Goal: Book appointment/travel/reservation

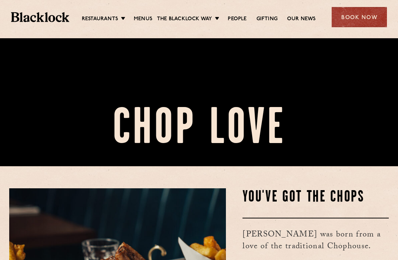
scroll to position [101, 0]
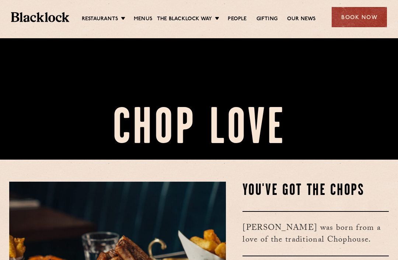
click at [0, 0] on li "[GEOGRAPHIC_DATA]" at bounding box center [0, 0] width 0 height 0
click at [0, 0] on link "[GEOGRAPHIC_DATA]" at bounding box center [0, 0] width 0 height 0
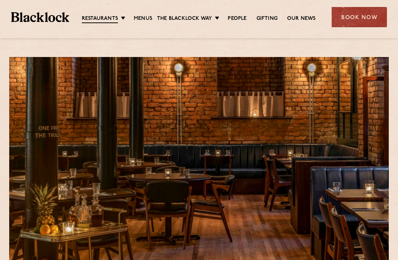
click at [362, 18] on div "Book Now" at bounding box center [359, 17] width 55 height 20
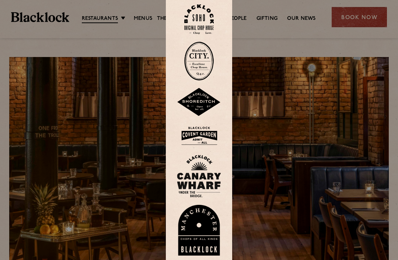
click at [201, 238] on img at bounding box center [199, 230] width 44 height 51
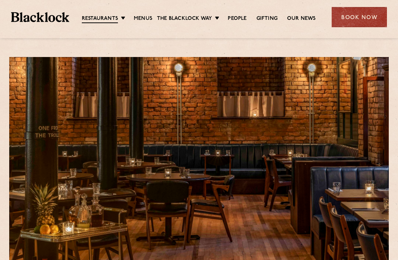
click at [147, 17] on link "Menus" at bounding box center [143, 18] width 18 height 7
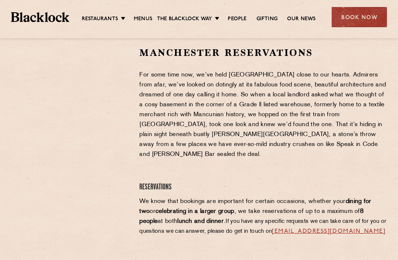
scroll to position [253, 0]
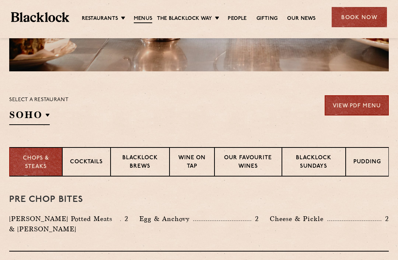
scroll to position [151, 0]
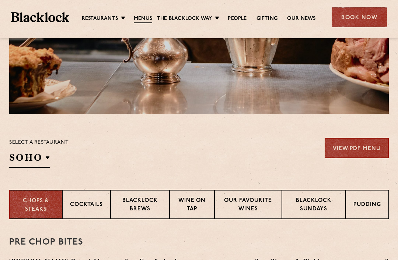
click at [148, 19] on link "Menus" at bounding box center [143, 19] width 18 height 8
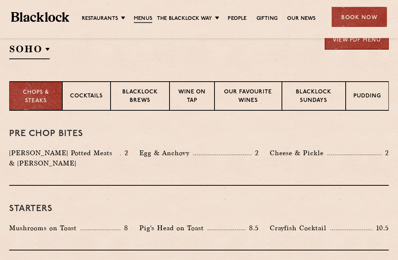
scroll to position [260, 0]
click at [317, 103] on p "Blacklock Sundays" at bounding box center [314, 96] width 48 height 17
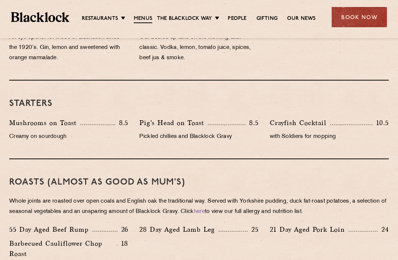
scroll to position [408, 0]
